Goal: Transaction & Acquisition: Book appointment/travel/reservation

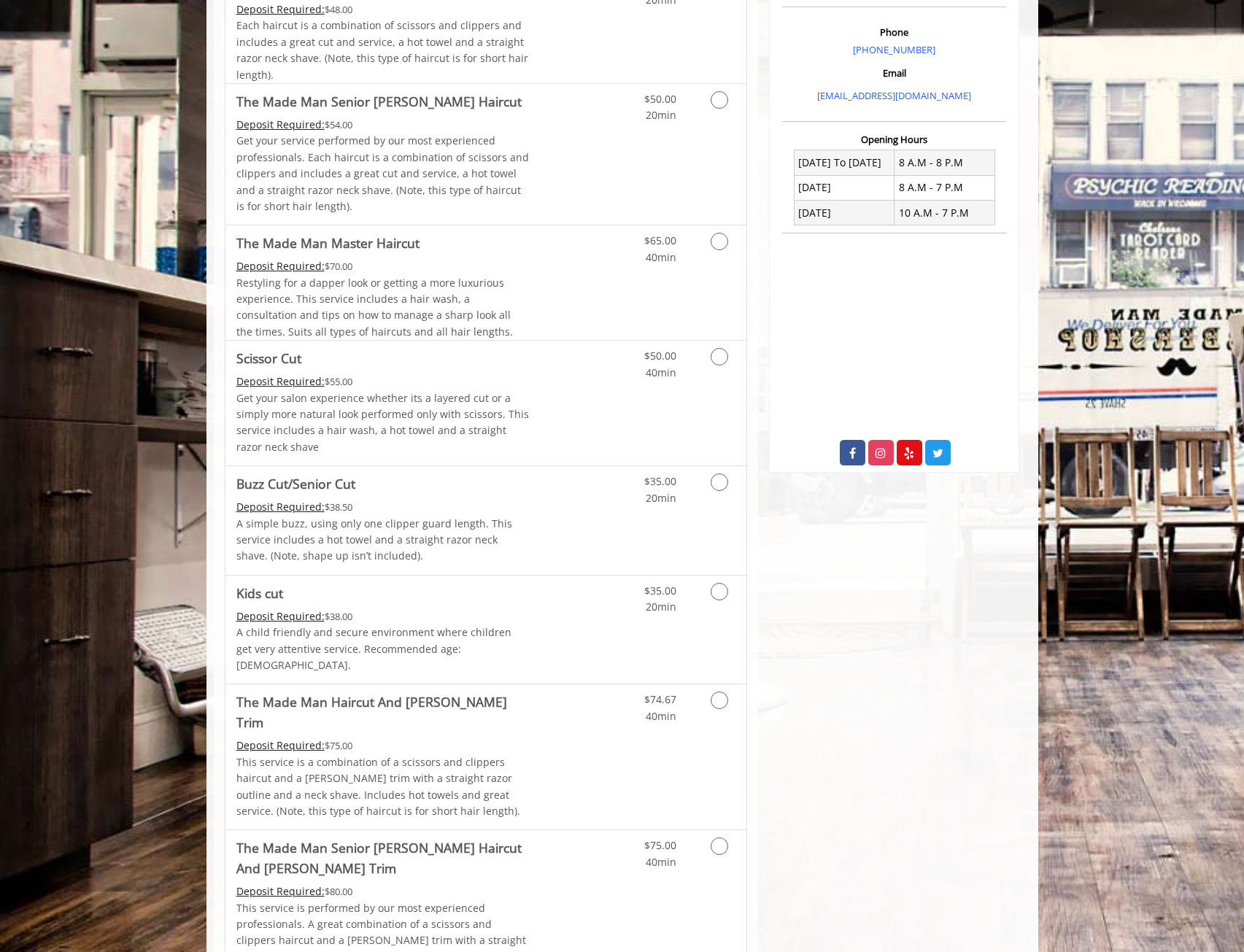
scroll to position [146, 0]
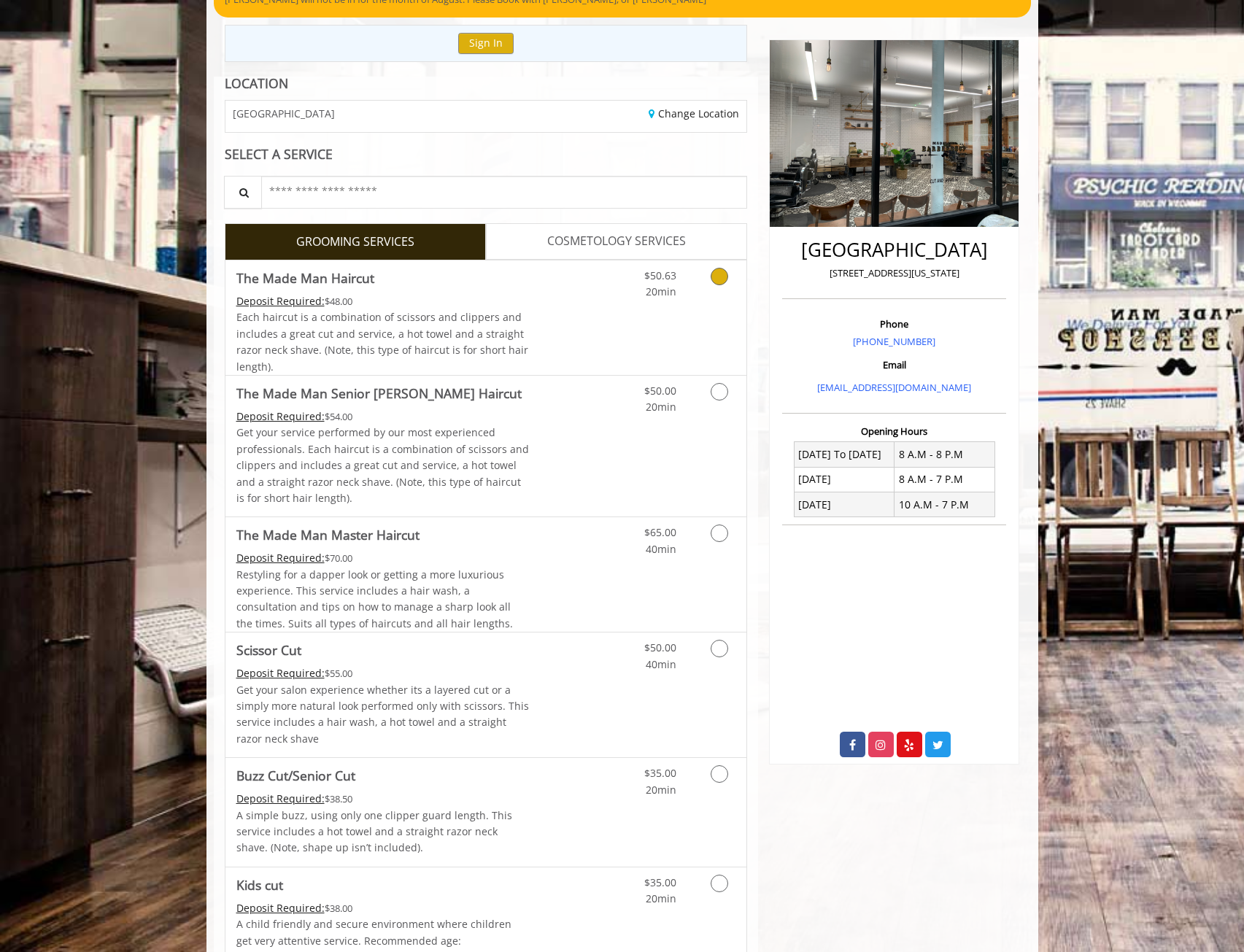
click at [718, 275] on icon "Grooming services" at bounding box center [719, 276] width 17 height 17
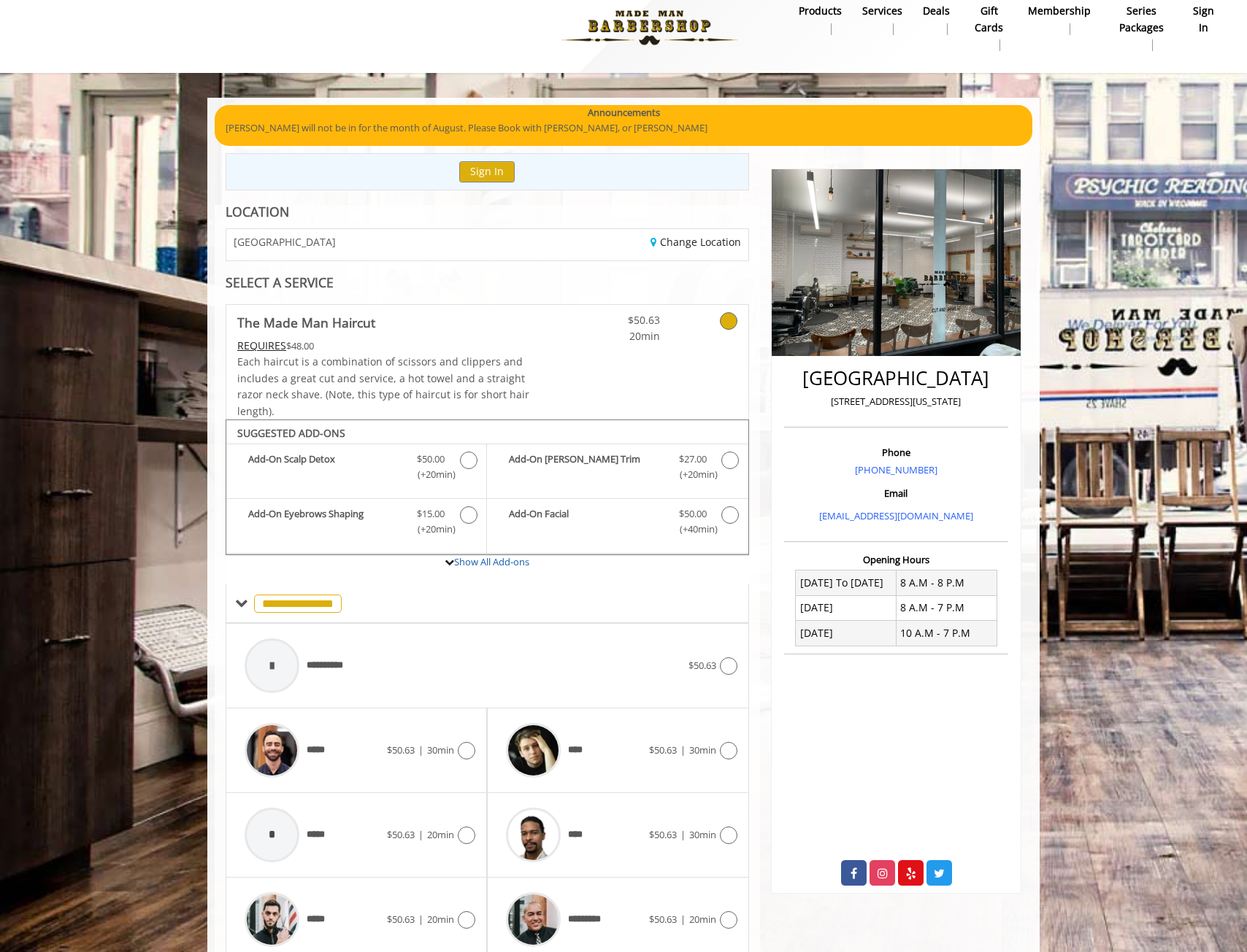
scroll to position [79, 0]
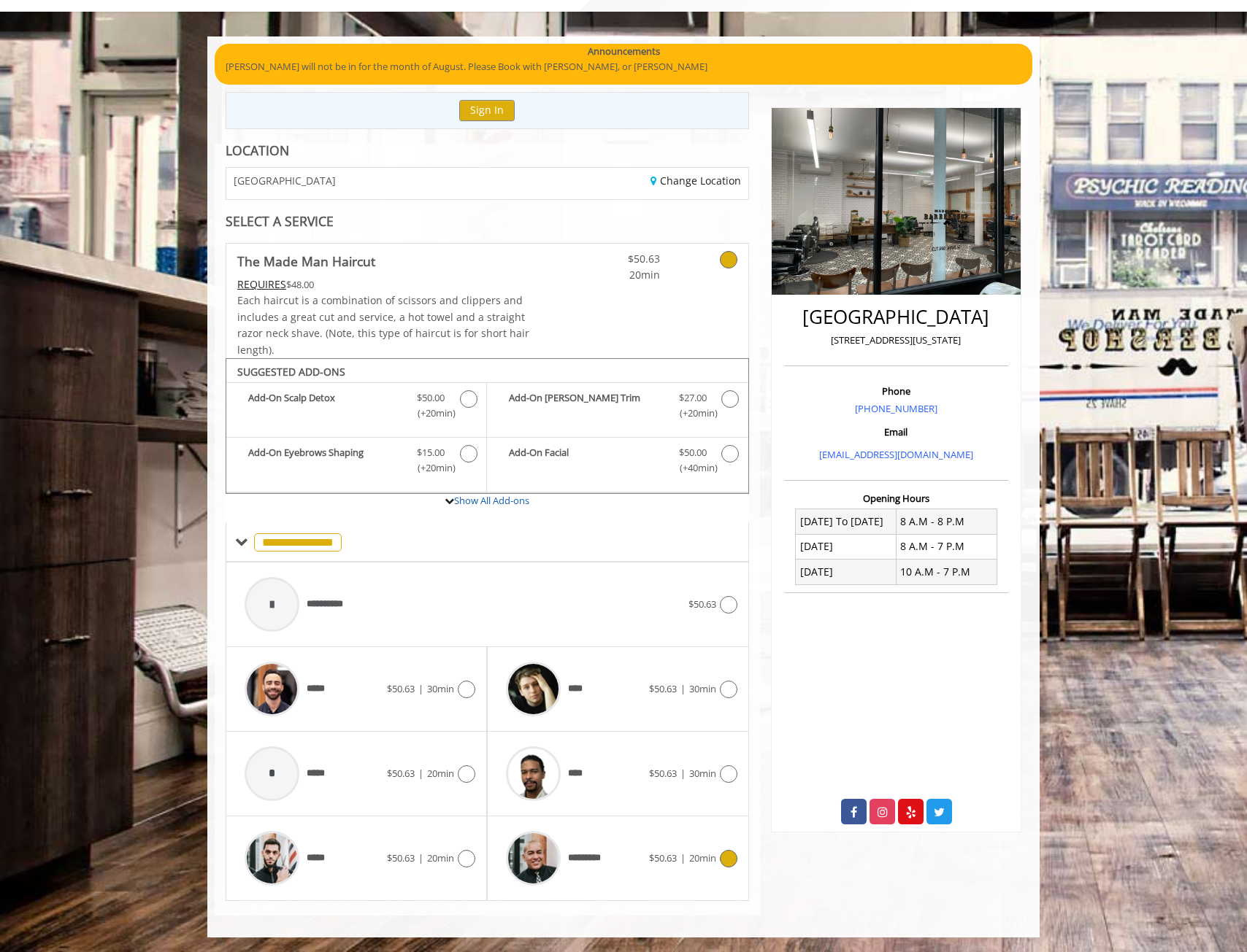
click at [541, 865] on img at bounding box center [533, 859] width 55 height 55
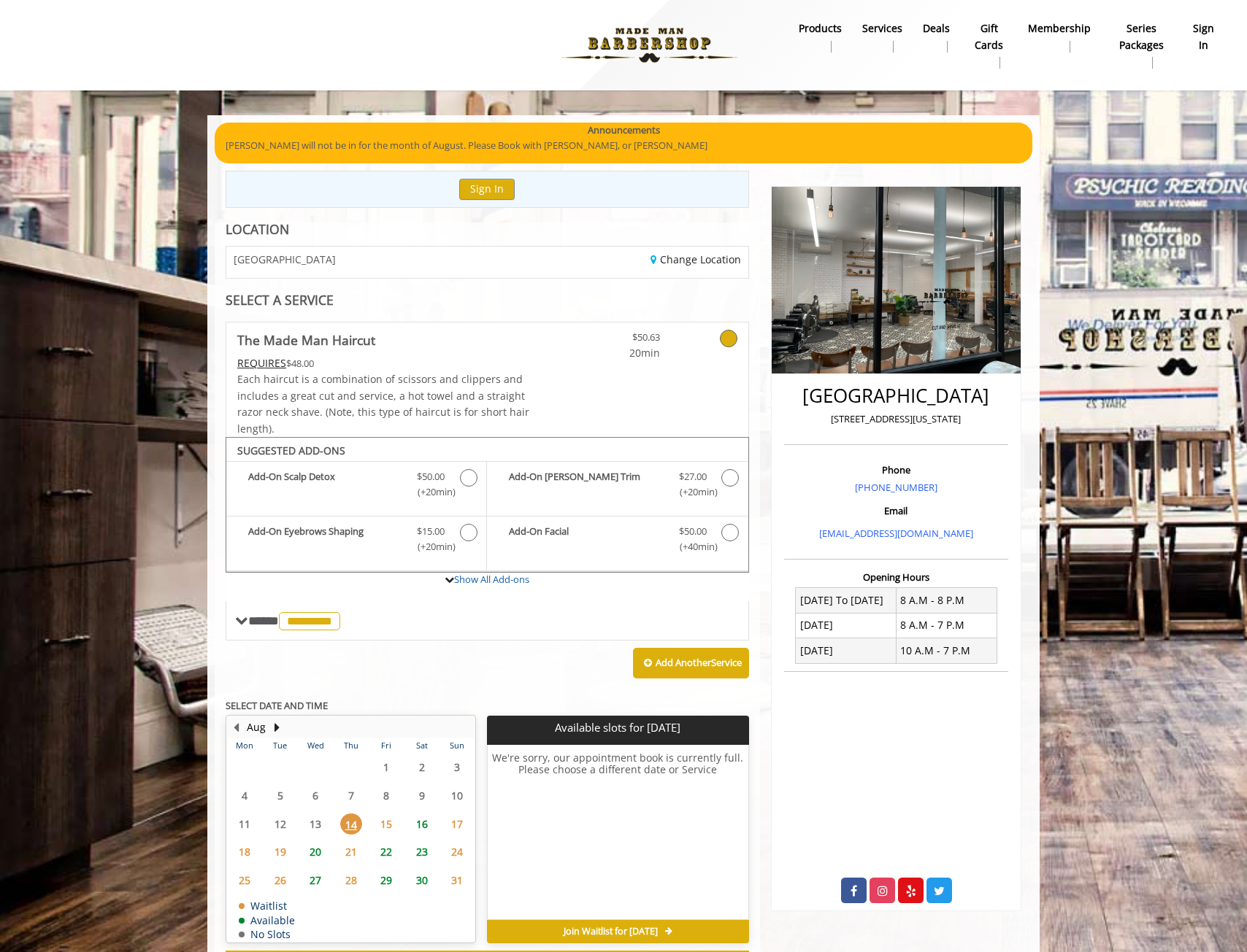
scroll to position [64, 0]
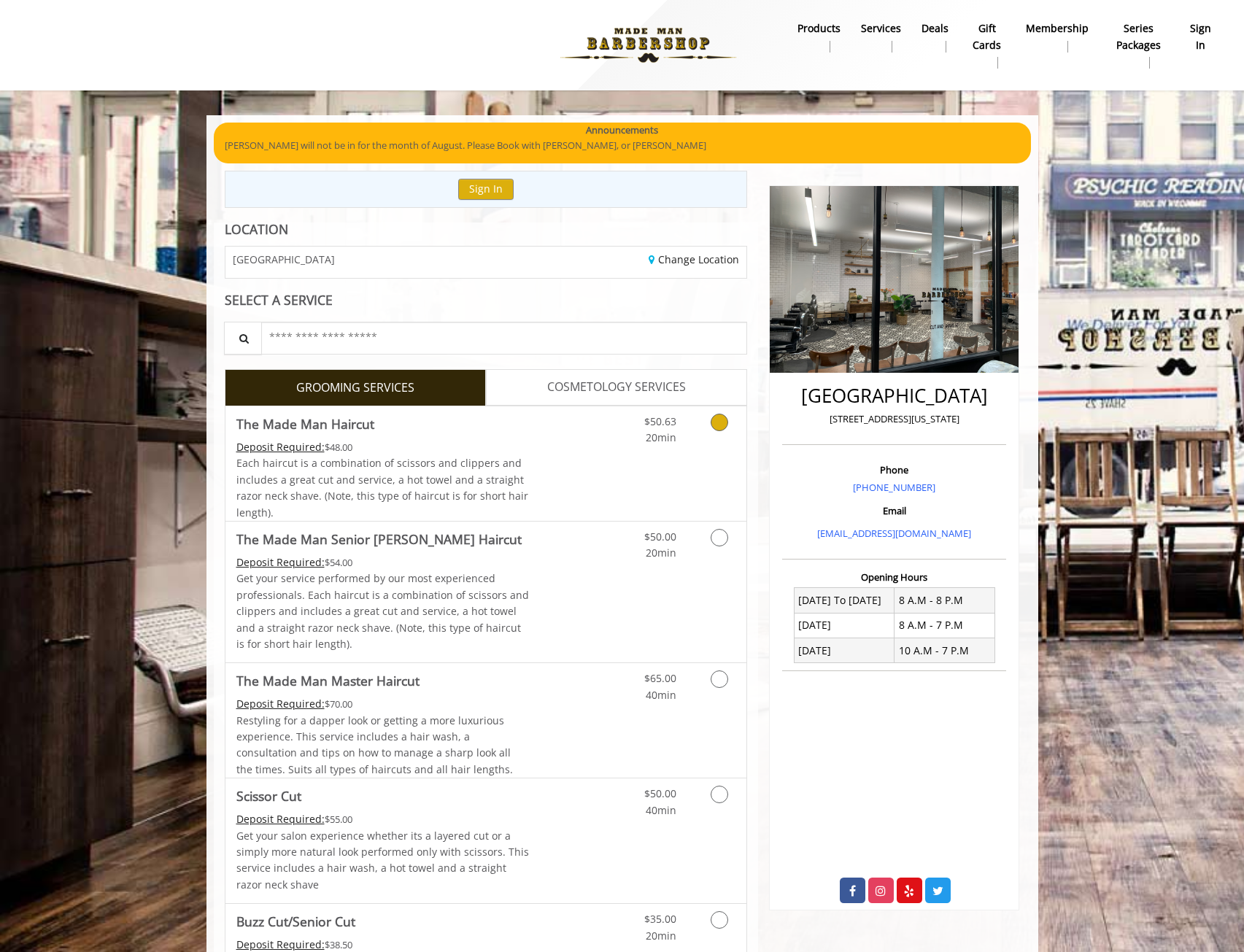
click at [718, 424] on icon "Grooming services" at bounding box center [719, 422] width 17 height 17
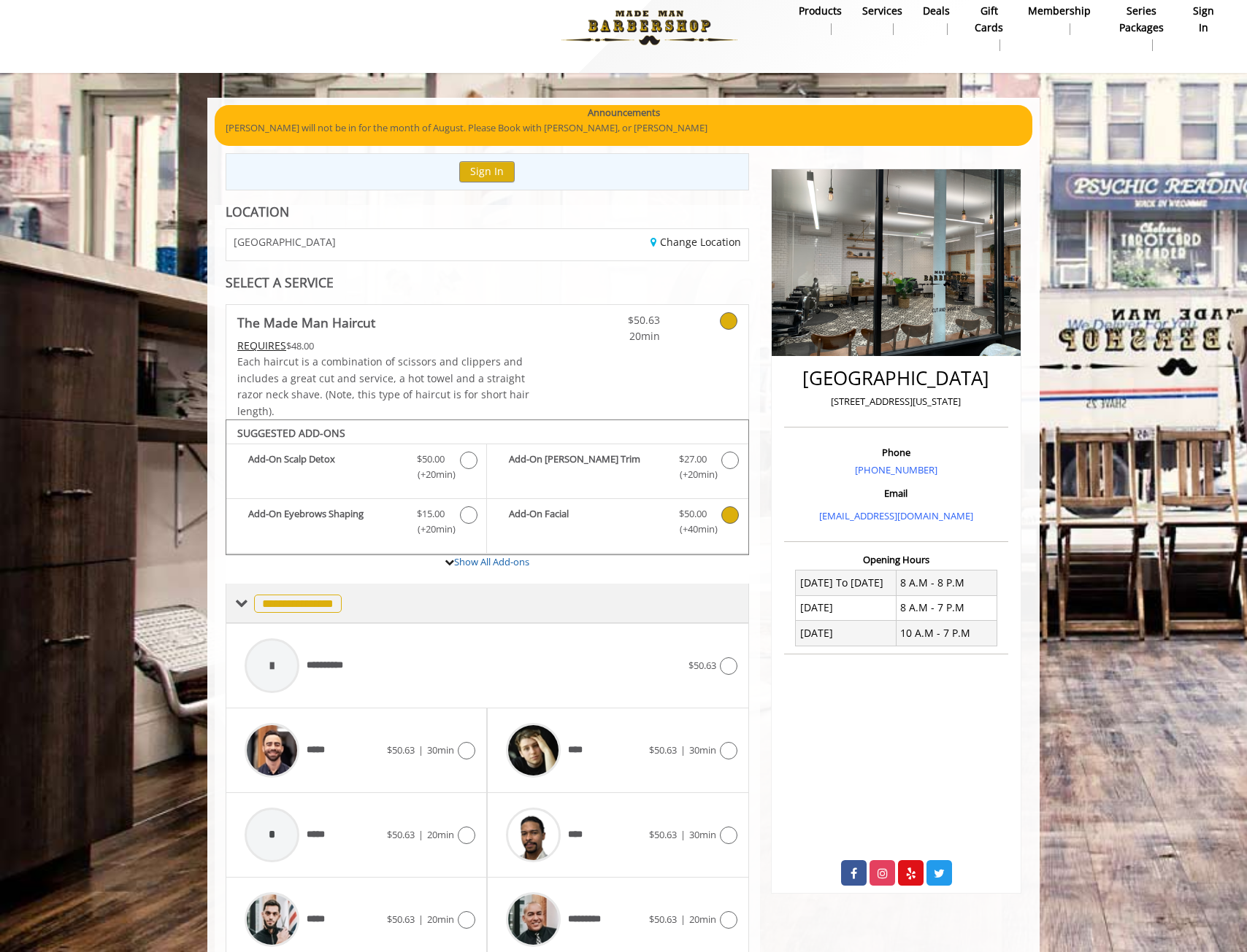
scroll to position [79, 0]
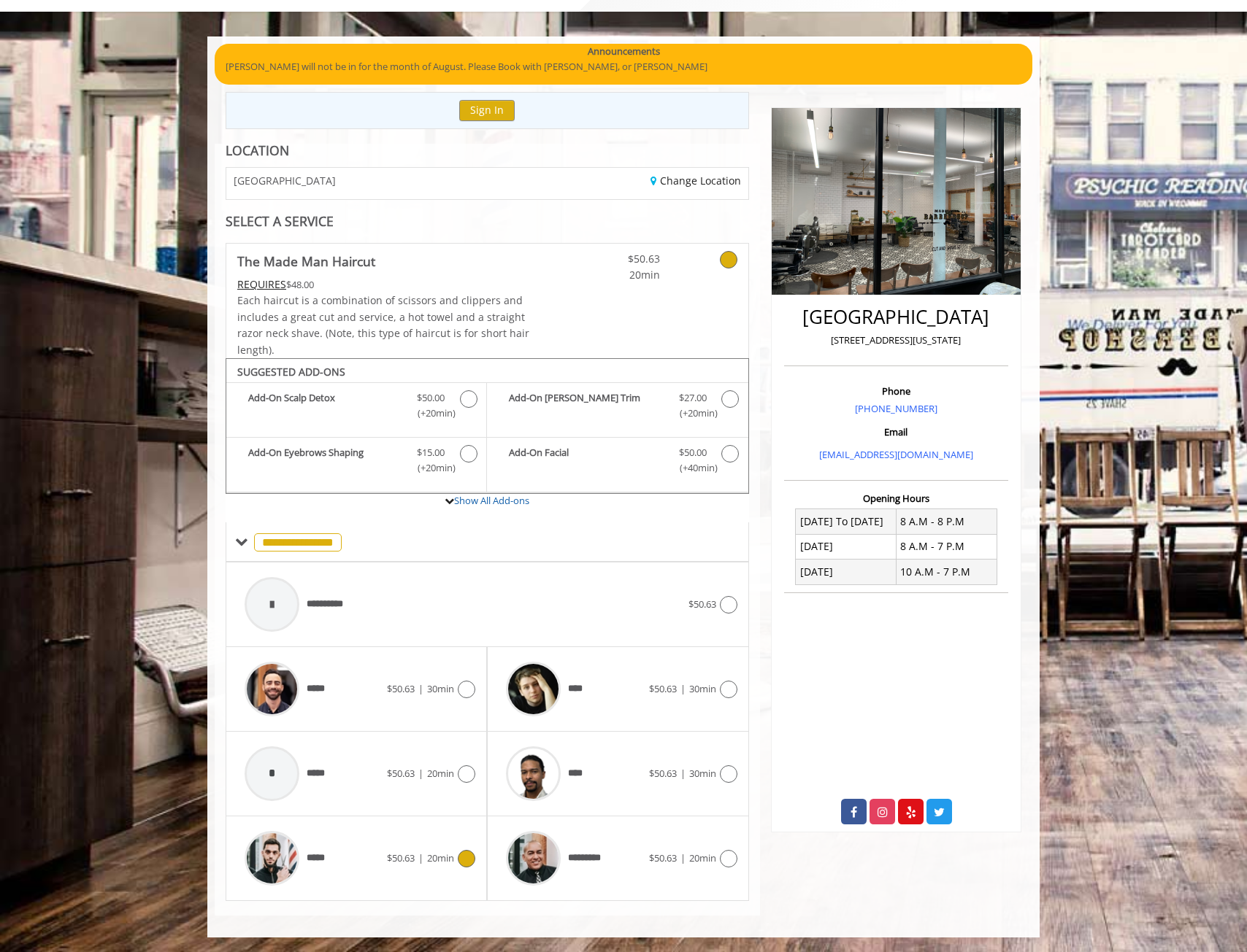
click at [459, 865] on div at bounding box center [465, 859] width 21 height 17
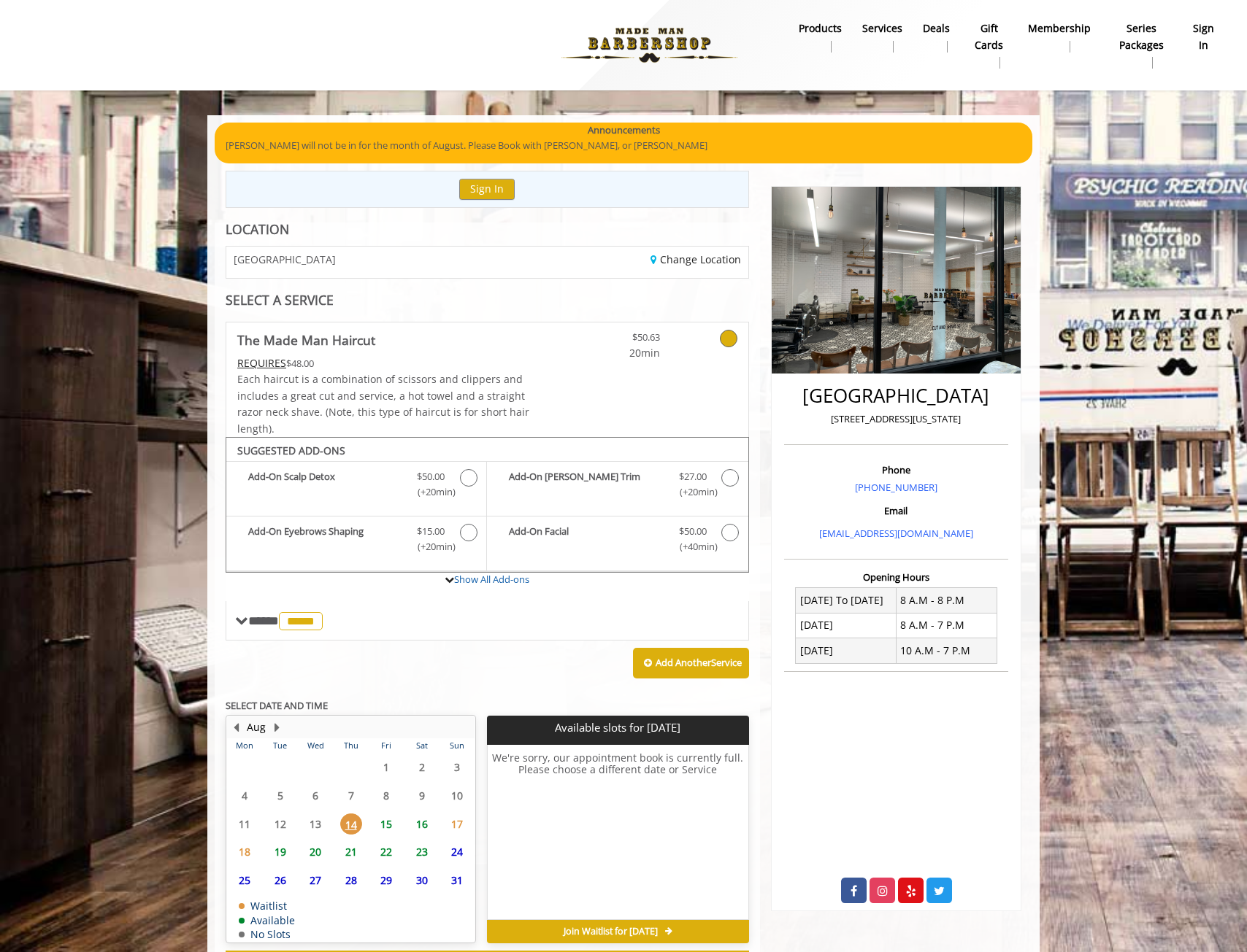
scroll to position [64, 0]
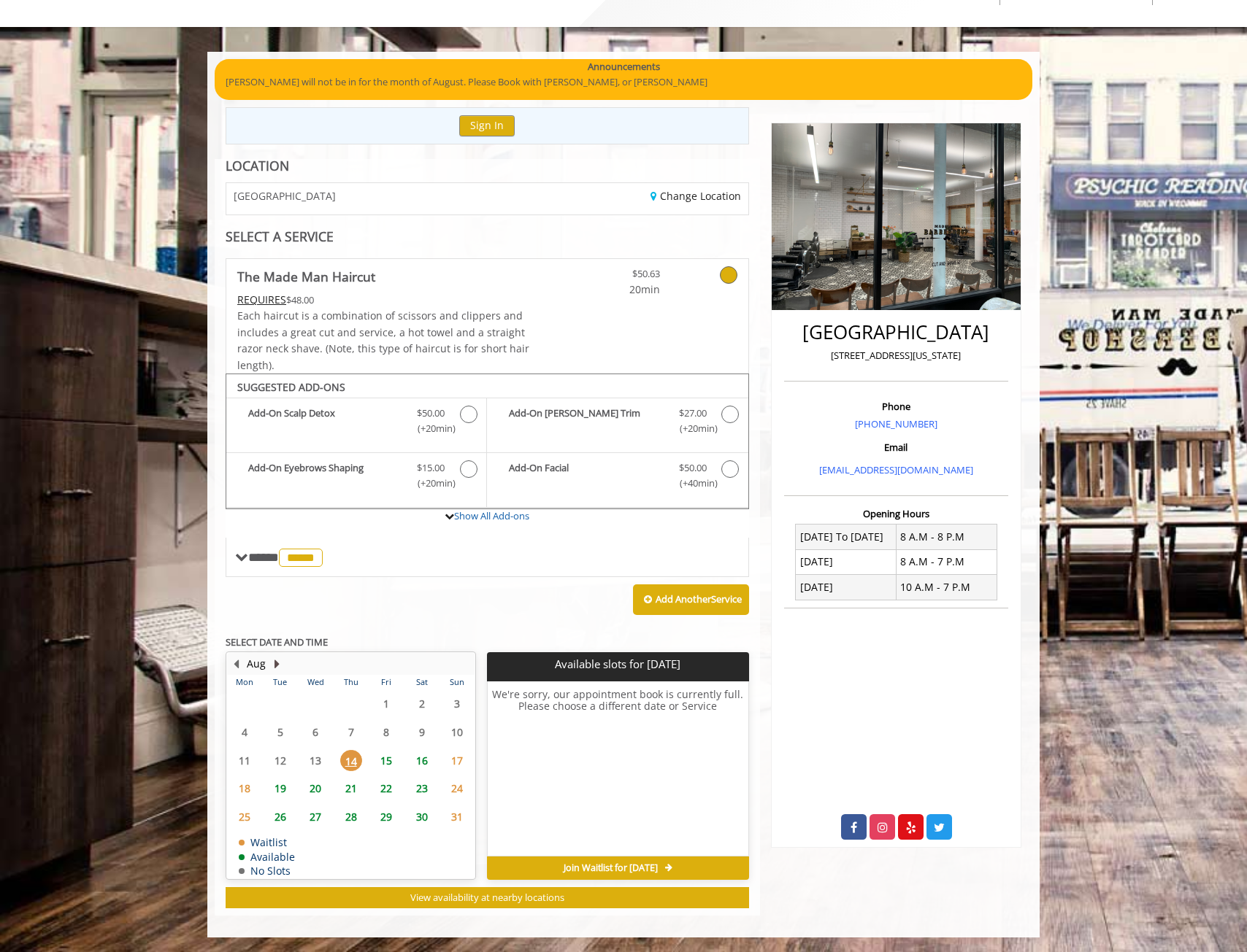
click at [275, 666] on button "Next Month" at bounding box center [276, 664] width 11 height 16
click at [277, 660] on button "Next Month" at bounding box center [276, 664] width 11 height 16
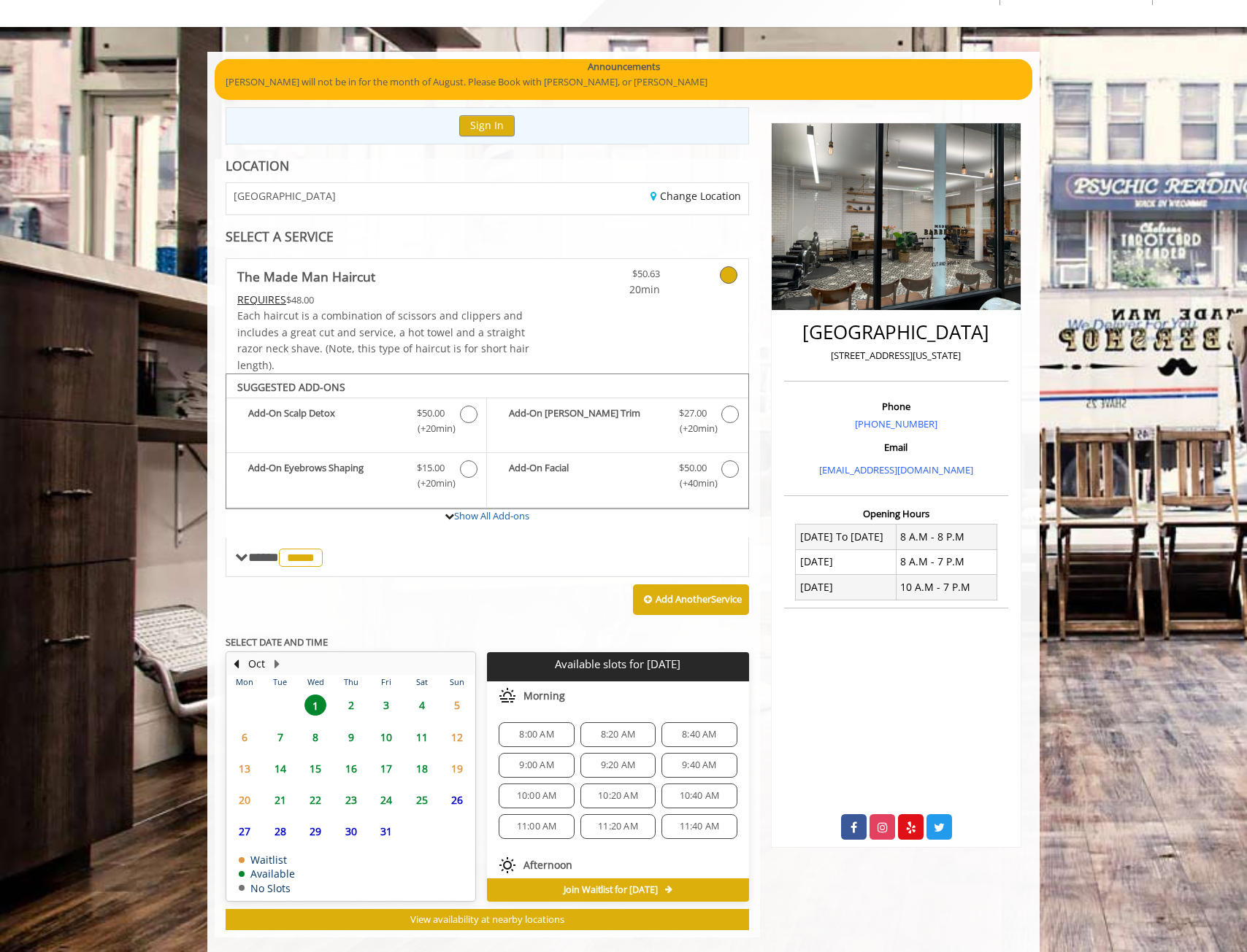
scroll to position [85, 0]
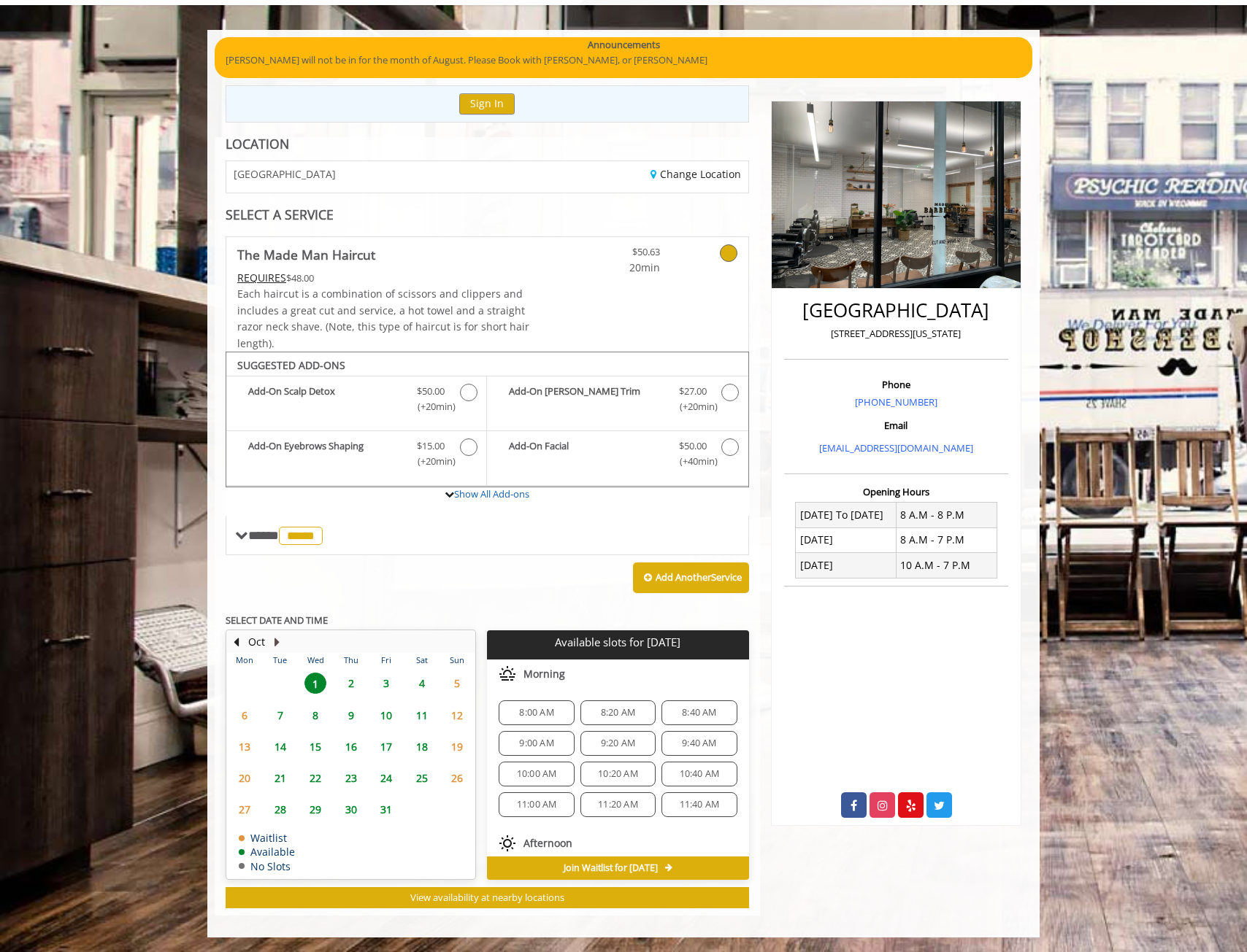
click at [276, 640] on button "Next Month" at bounding box center [276, 641] width 11 height 16
click at [274, 641] on button "Next Month" at bounding box center [276, 641] width 11 height 16
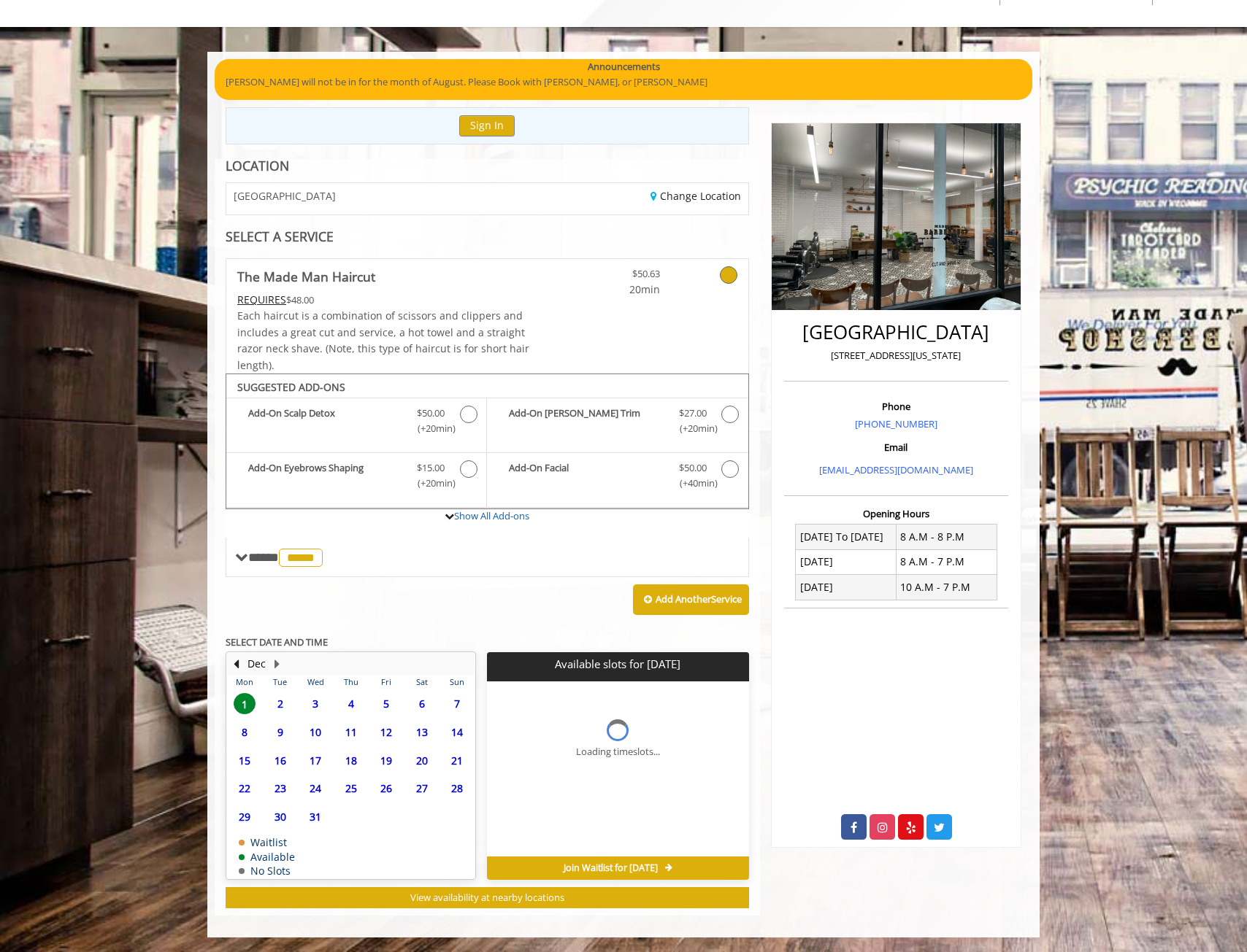
scroll to position [64, 0]
click at [274, 664] on button "Next Month" at bounding box center [276, 664] width 11 height 16
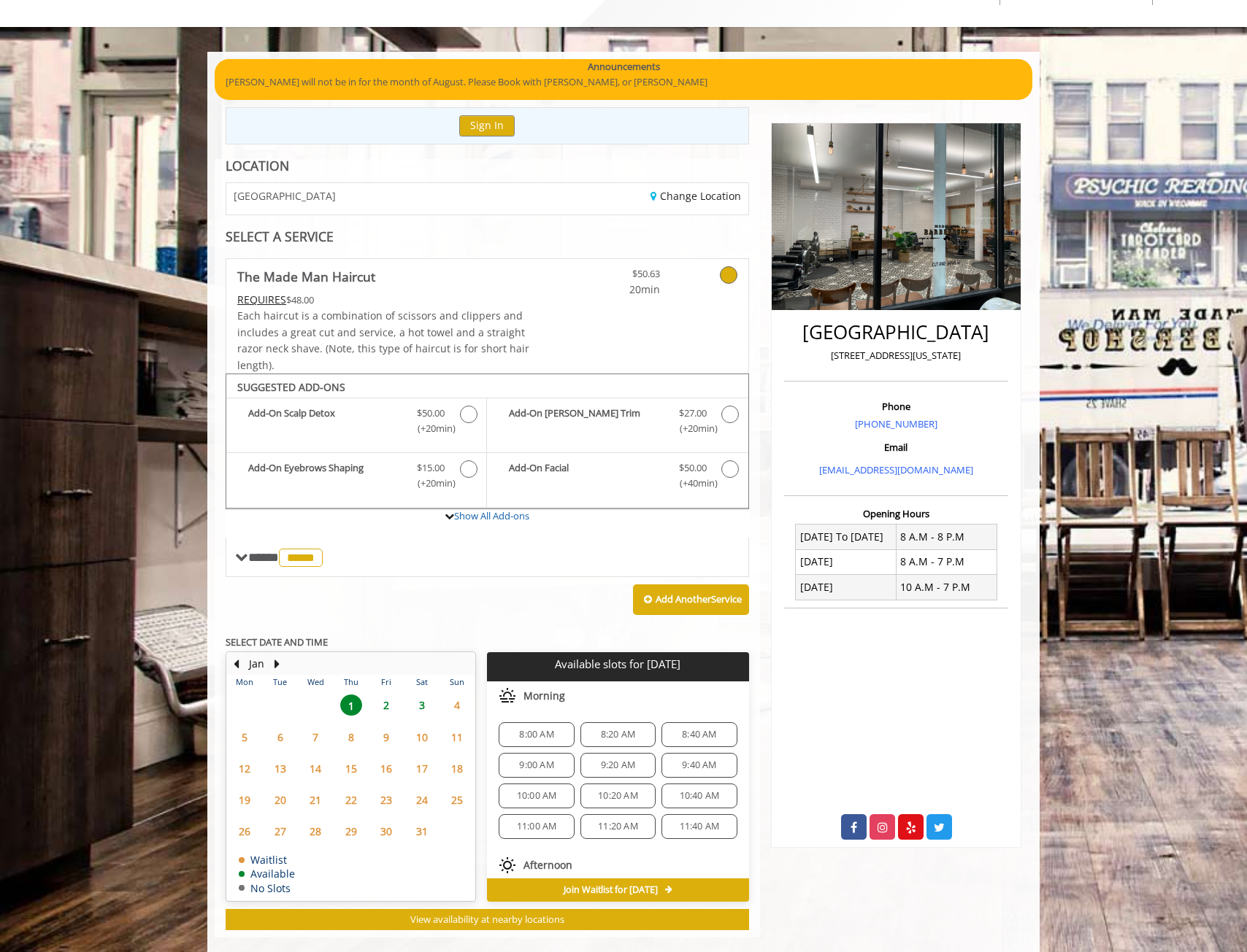
scroll to position [85, 0]
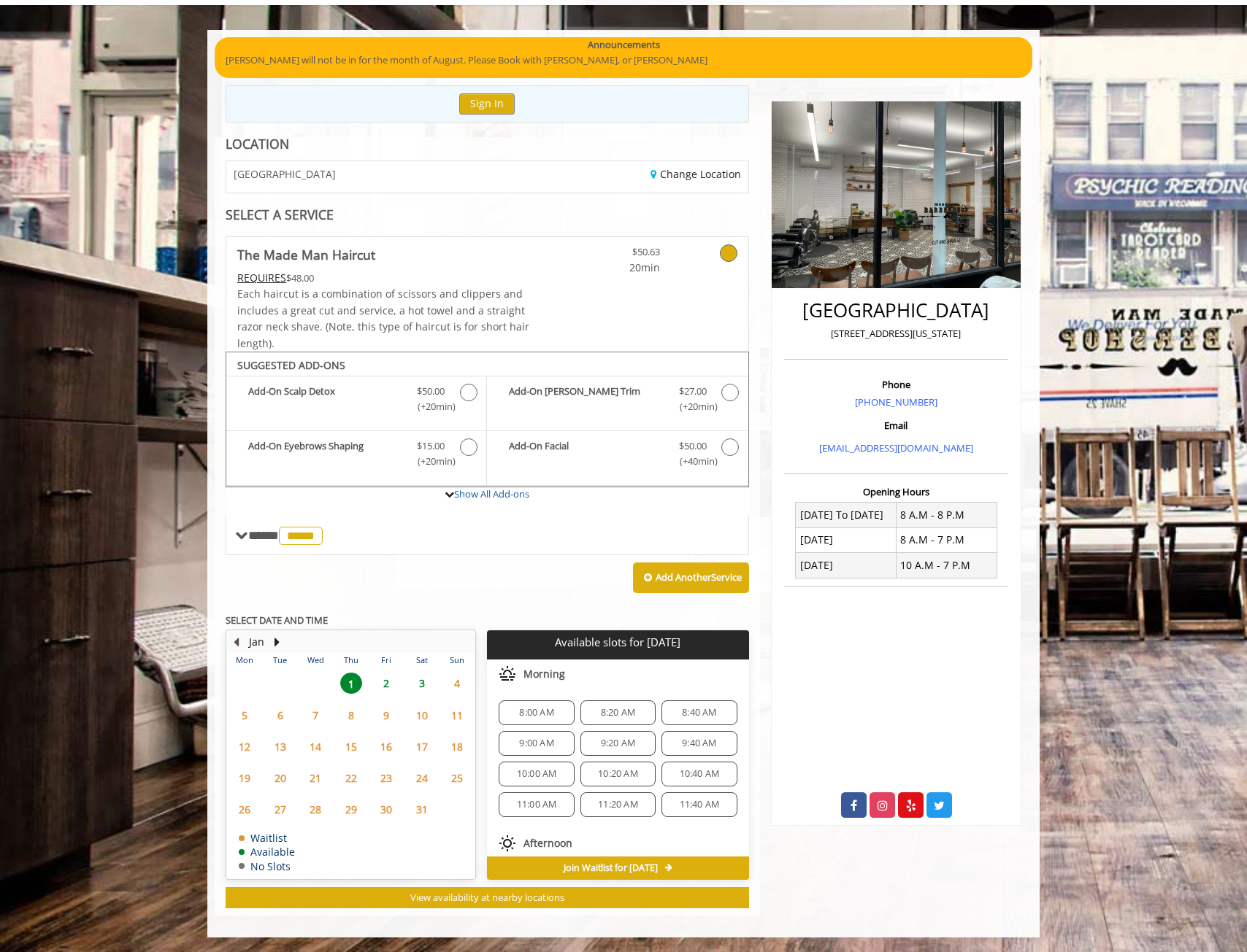
click at [235, 641] on button "Previous Month" at bounding box center [235, 641] width 11 height 16
